Goal: Task Accomplishment & Management: Manage account settings

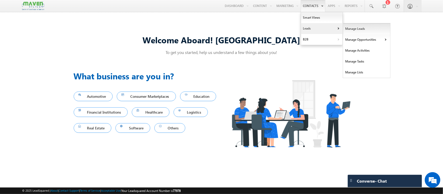
click at [348, 29] on link "Manage Leads" at bounding box center [367, 28] width 48 height 11
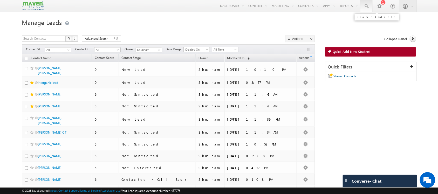
click at [366, 8] on span at bounding box center [366, 6] width 5 height 5
paste input "82502 56450"
click at [375, 20] on input "82502 56450" at bounding box center [398, 20] width 70 height 6
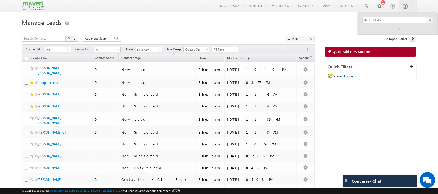
click at [284, 26] on h1 "Manage Leads" at bounding box center [219, 22] width 394 height 10
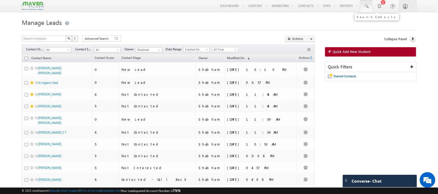
click at [368, 2] on link at bounding box center [366, 6] width 12 height 12
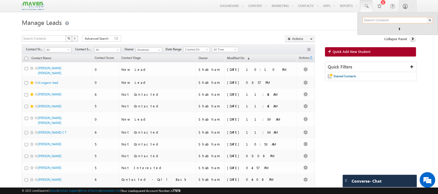
paste input "82502 56450"
click at [374, 20] on input "82502 56450" at bounding box center [398, 20] width 70 height 6
type input "8250256450"
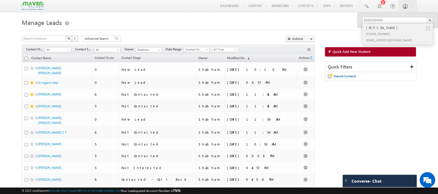
click at [397, 34] on div "+91-8250256450" at bounding box center [401, 34] width 70 height 6
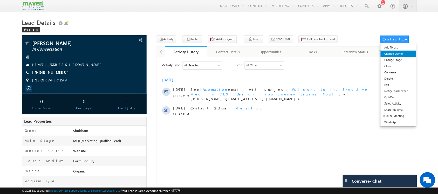
click at [400, 56] on link "Change Owner" at bounding box center [399, 54] width 36 height 6
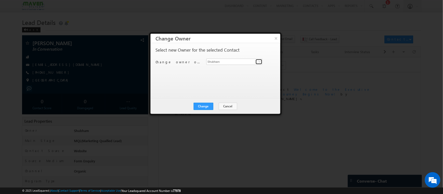
click at [256, 62] on link at bounding box center [259, 61] width 6 height 5
click at [234, 68] on link "Zaara lsq2@maven-silicon.com" at bounding box center [234, 70] width 56 height 10
type input "Zaara"
click at [206, 107] on button "Change" at bounding box center [204, 106] width 20 height 7
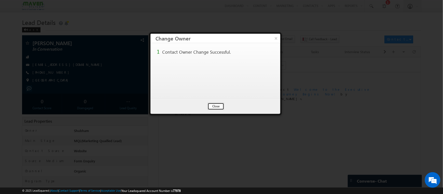
click at [218, 104] on button "Close" at bounding box center [216, 106] width 17 height 7
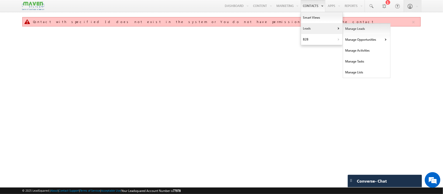
click at [364, 29] on link "Manage Leads" at bounding box center [367, 28] width 48 height 11
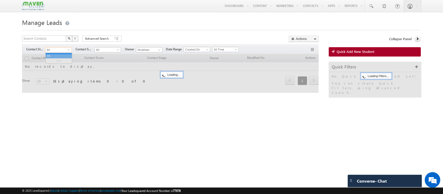
click at [64, 49] on span "All" at bounding box center [57, 50] width 25 height 5
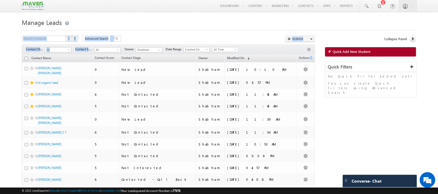
drag, startPoint x: 160, startPoint y: 28, endPoint x: 94, endPoint y: 51, distance: 70.1
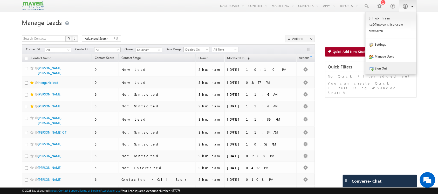
click at [390, 70] on link "Sign Out" at bounding box center [391, 68] width 51 height 12
